Goal: Task Accomplishment & Management: Manage account settings

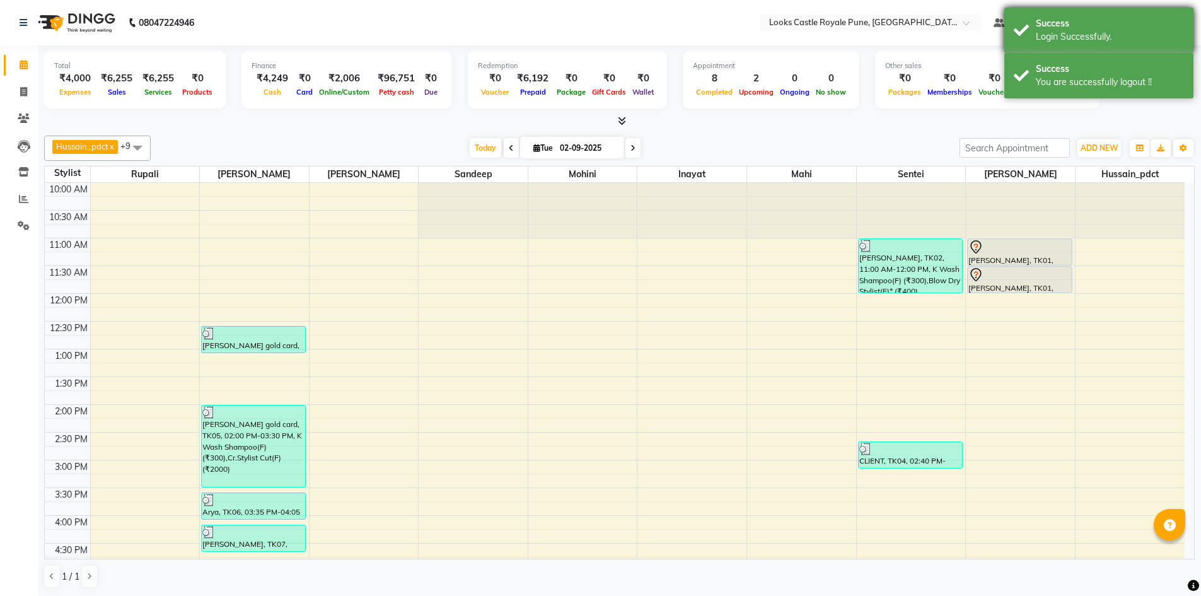
click at [1166, 32] on div "Login Successfully." at bounding box center [1110, 36] width 148 height 13
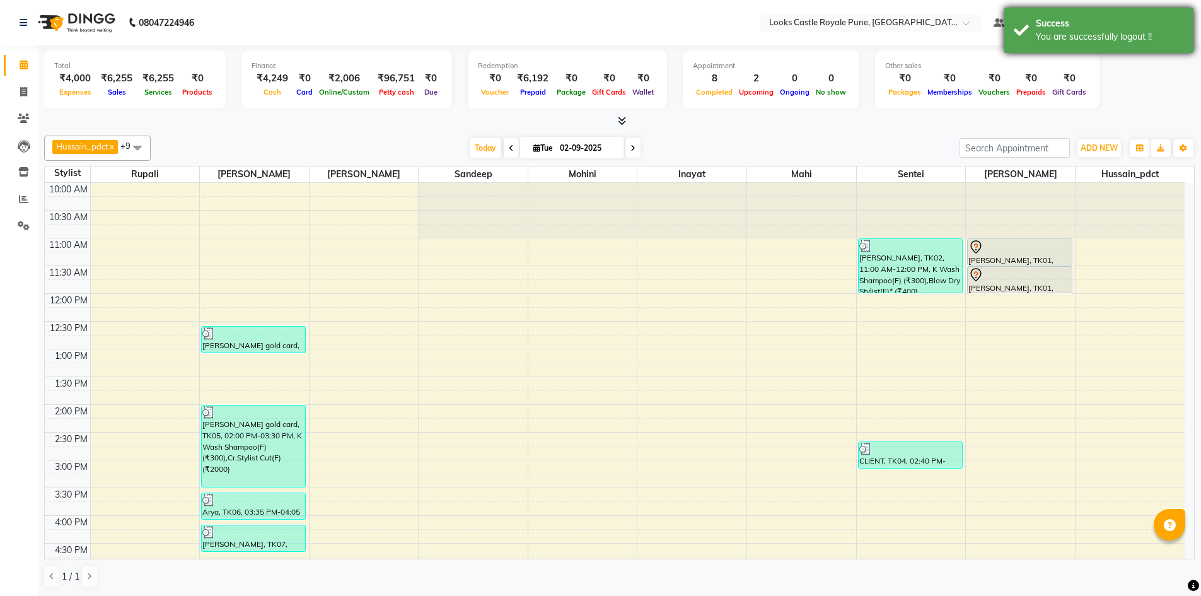
click at [1139, 36] on div "You are successfully logout !!" at bounding box center [1110, 36] width 148 height 13
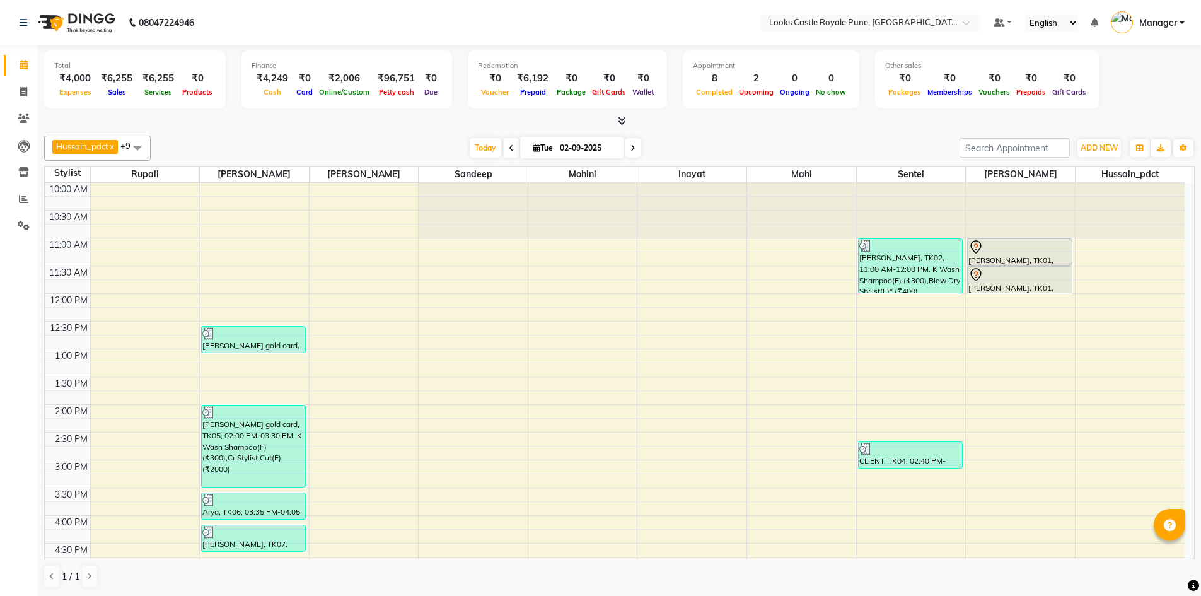
click at [1180, 23] on link "Manager" at bounding box center [1148, 23] width 74 height 21
click at [1128, 89] on link "Sign out" at bounding box center [1119, 91] width 115 height 20
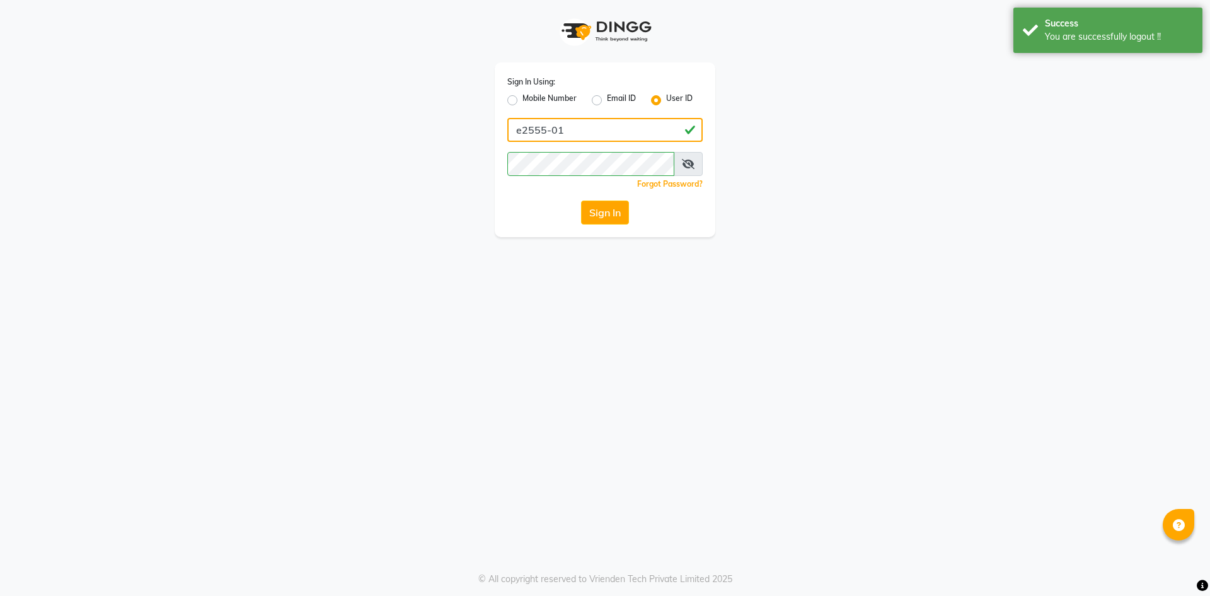
click at [610, 133] on input "e2555-01" at bounding box center [605, 130] width 195 height 24
type input "e2553-01"
click at [588, 206] on button "Sign In" at bounding box center [605, 212] width 48 height 24
